Goal: Task Accomplishment & Management: Manage account settings

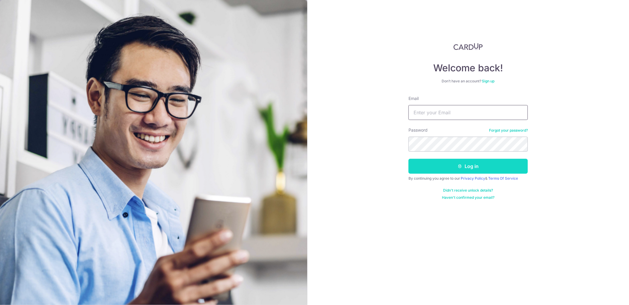
type input "[PERSON_NAME][EMAIL_ADDRESS][DOMAIN_NAME]"
click at [446, 168] on button "Log in" at bounding box center [468, 166] width 119 height 15
